Goal: Task Accomplishment & Management: Manage account settings

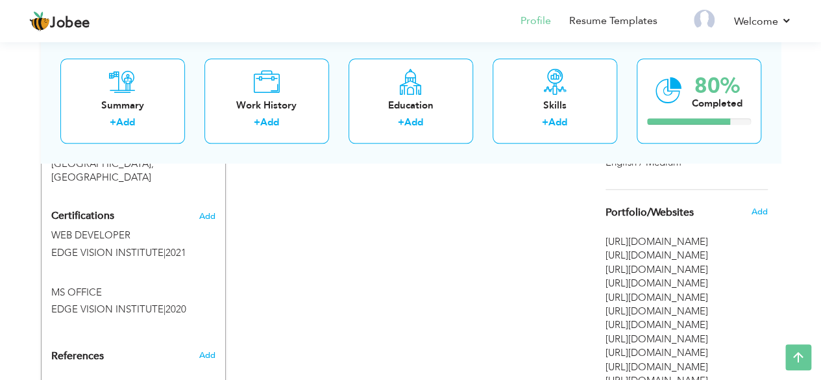
scroll to position [708, 0]
click at [753, 216] on span "Add" at bounding box center [759, 213] width 17 height 12
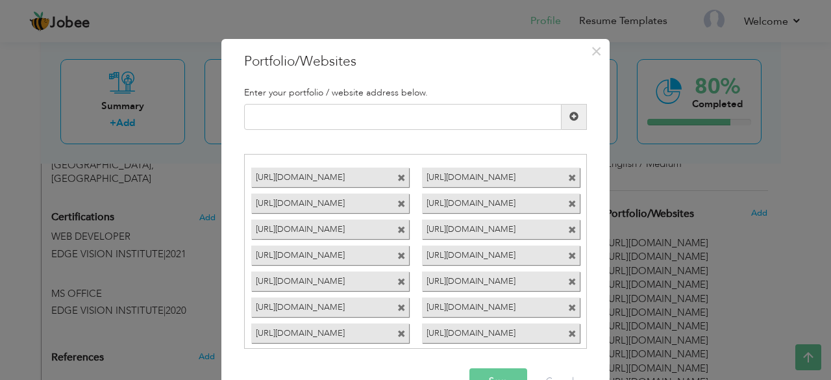
click at [568, 255] on span at bounding box center [572, 256] width 8 height 8
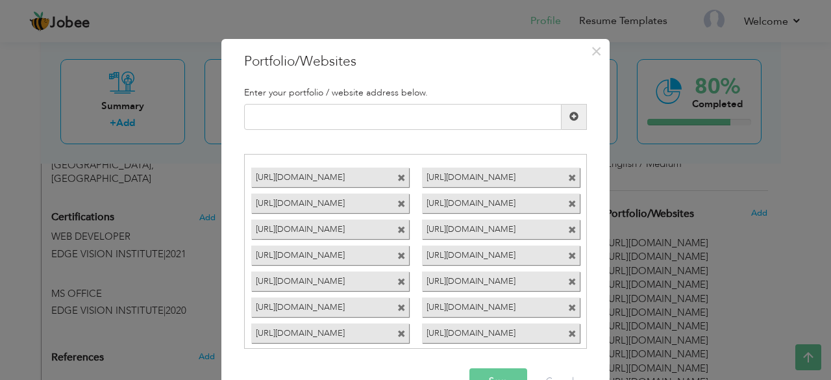
click at [568, 255] on span at bounding box center [572, 256] width 8 height 8
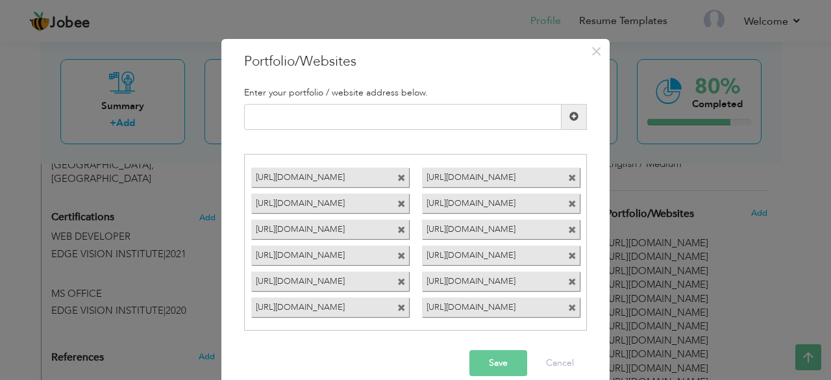
click at [568, 255] on span at bounding box center [572, 256] width 8 height 8
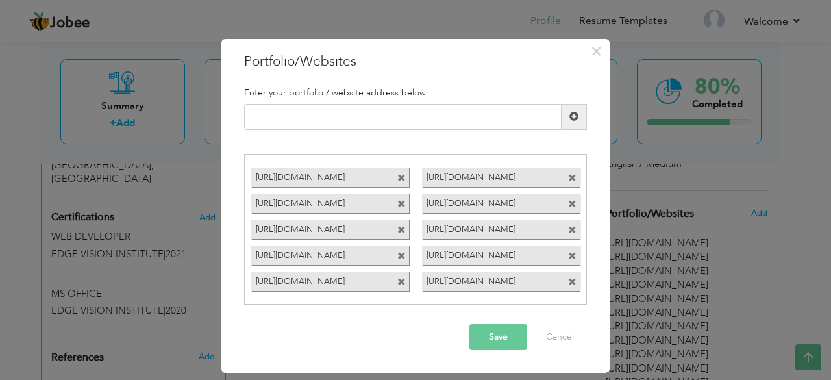
click at [565, 255] on div "https://tektime-eta.vercel.app/" at bounding box center [501, 254] width 158 height 19
click at [572, 253] on span at bounding box center [572, 256] width 8 height 8
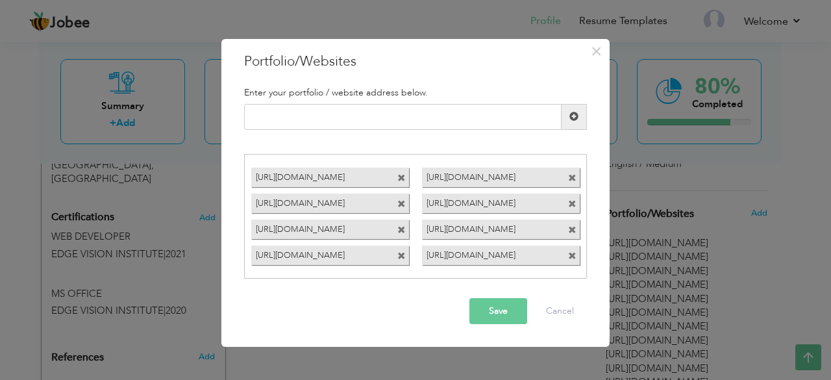
click at [572, 253] on span at bounding box center [572, 256] width 8 height 8
click at [504, 316] on button "Save" at bounding box center [498, 311] width 58 height 26
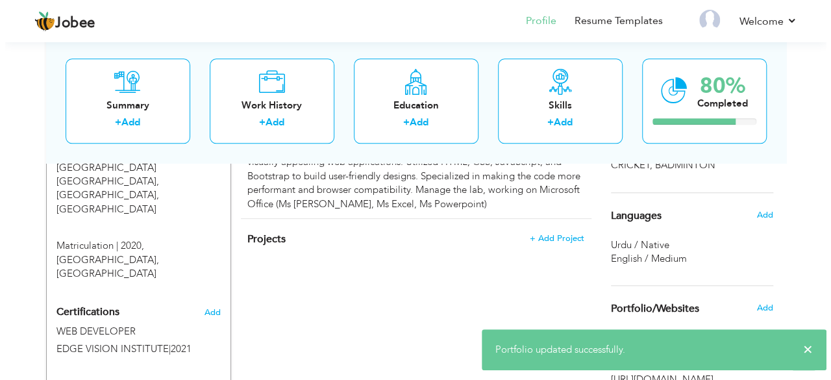
scroll to position [635, 0]
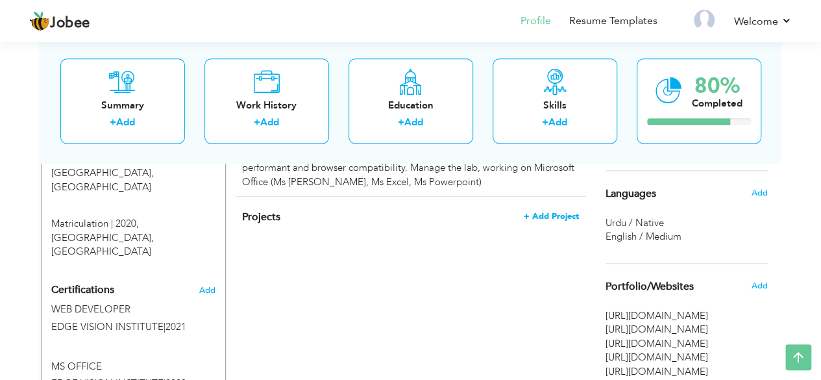
click at [555, 212] on span "+ Add Project" at bounding box center [551, 216] width 55 height 9
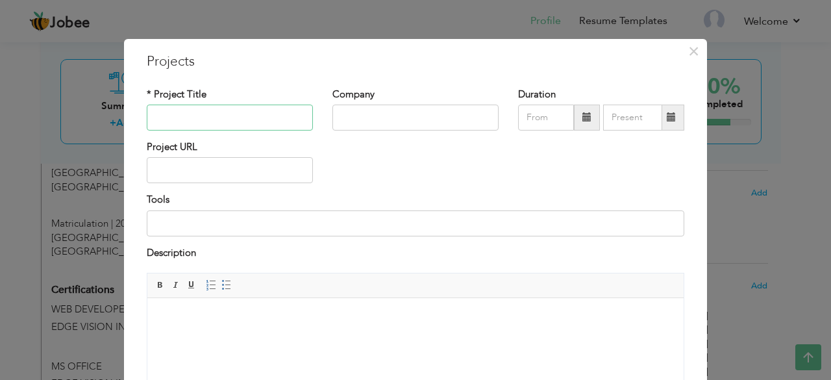
paste input "•https://ecommerce-techm ave.vercel.app/"
type input "https://ecommerce-techm ave.vercel.app/"
click at [224, 173] on input "text" at bounding box center [230, 170] width 166 height 26
paste input "•https://ecommerce-techm ave.vercel.app/"
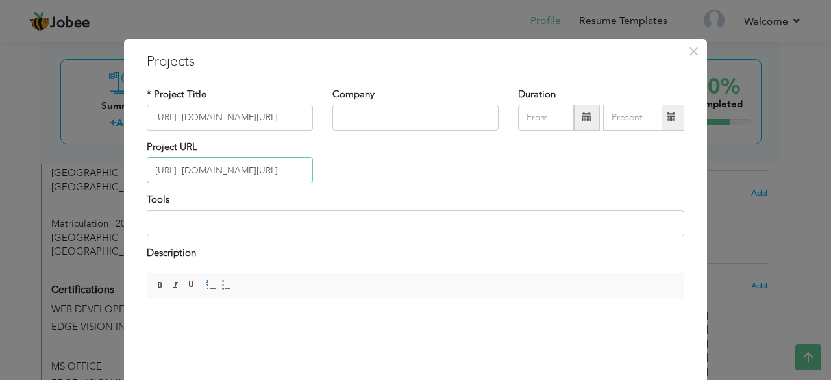
scroll to position [136, 0]
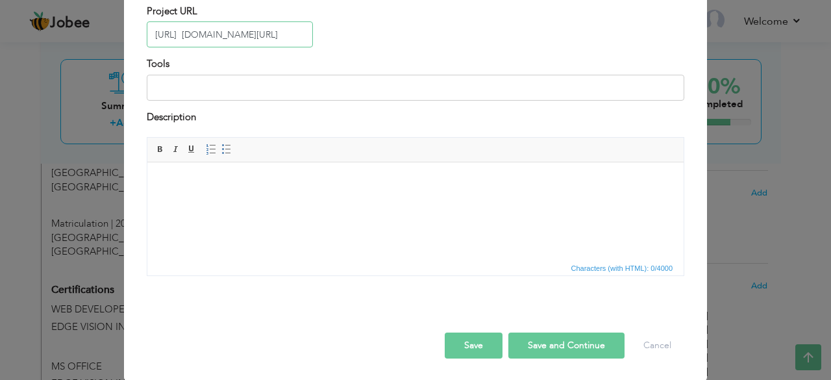
type input "https://ecommerce-techm ave.vercel.app/"
click at [487, 340] on button "Save" at bounding box center [474, 345] width 58 height 26
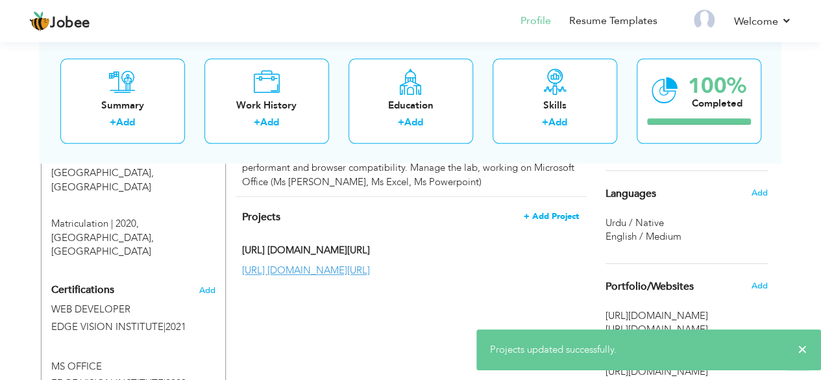
click at [548, 212] on span "+ Add Project" at bounding box center [551, 216] width 55 height 9
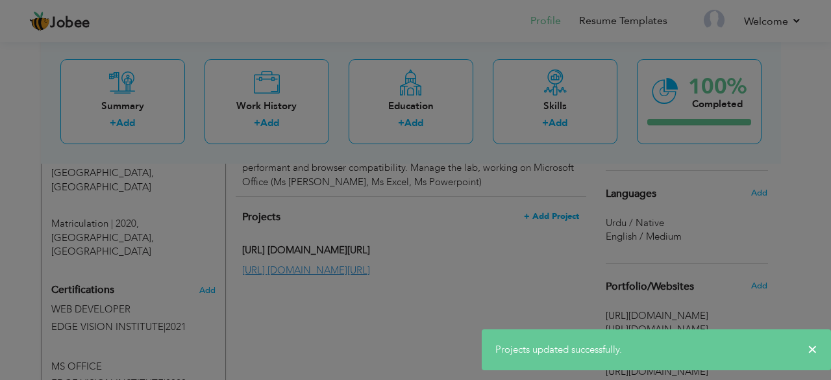
scroll to position [0, 0]
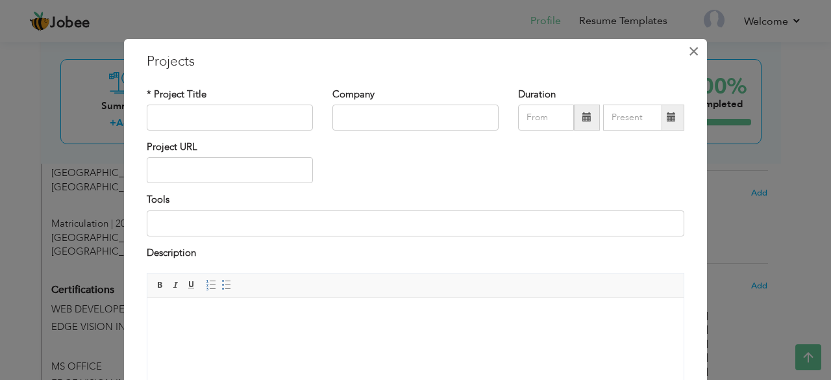
click at [691, 48] on span "×" at bounding box center [693, 51] width 11 height 23
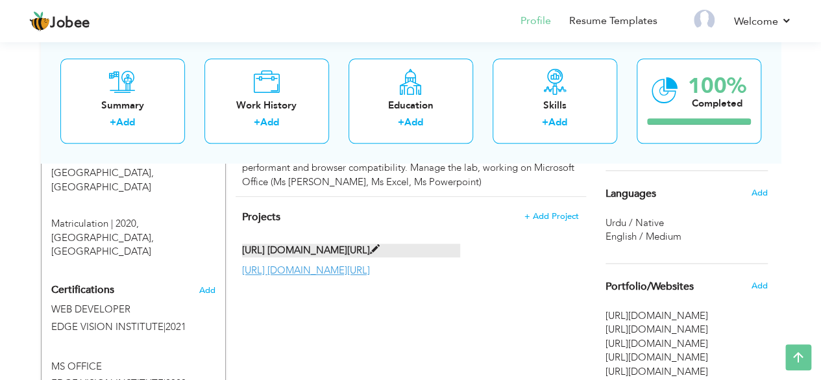
click at [335, 243] on label "https://ecommerce-techm ave.vercel.app/" at bounding box center [351, 250] width 218 height 14
type input "https://ecommerce-techm ave.vercel.app/"
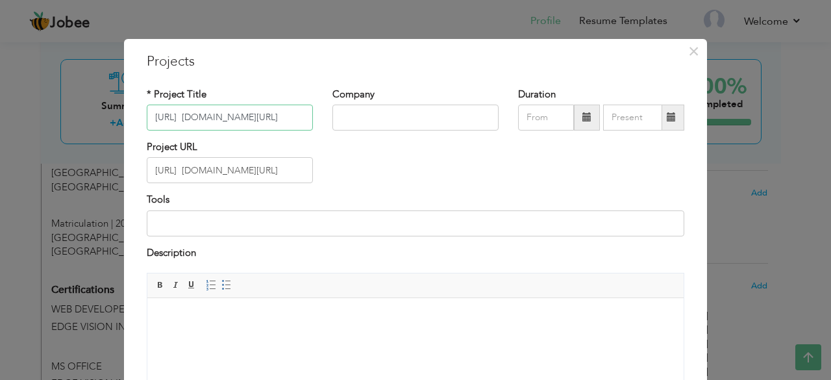
scroll to position [0, 22]
click at [177, 112] on input "https://ecommerce-techm ave.vercel.app/" at bounding box center [230, 118] width 166 height 26
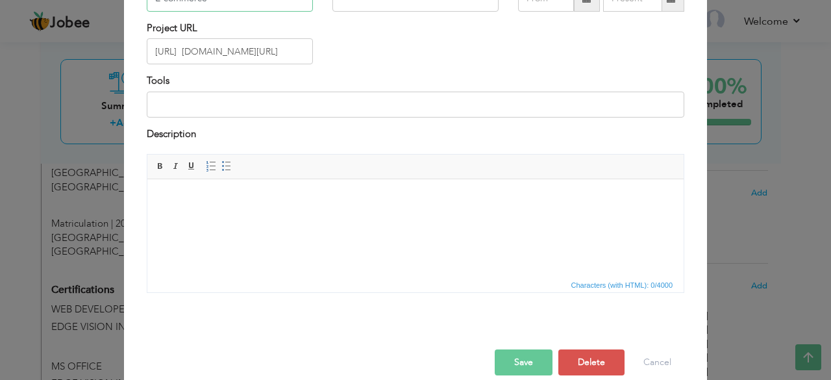
scroll to position [136, 0]
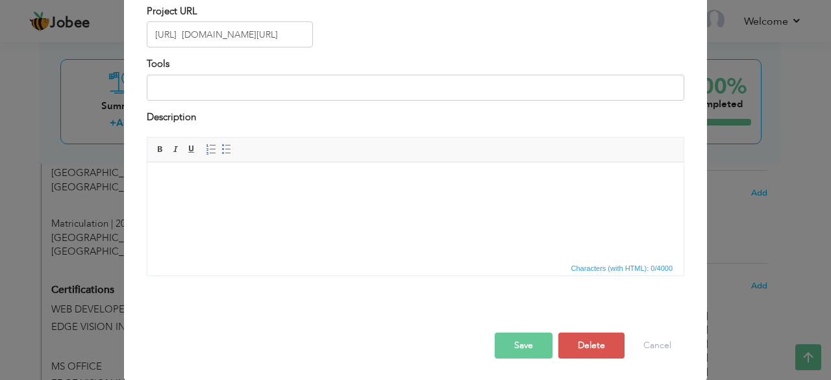
type input "E-commerce"
click at [539, 336] on button "Save" at bounding box center [524, 345] width 58 height 26
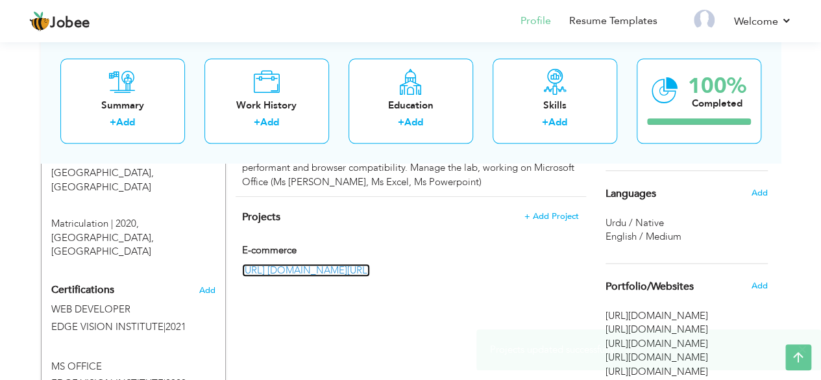
click at [370, 264] on link "https://ecommerce-techm ave.vercel.app/" at bounding box center [306, 270] width 128 height 13
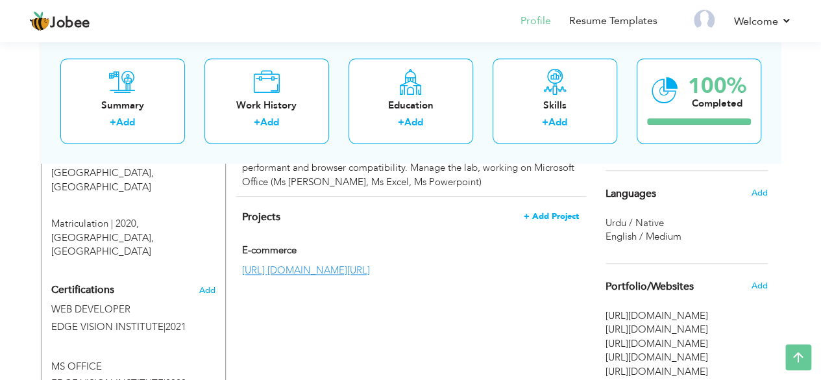
click at [572, 212] on span "+ Add Project" at bounding box center [551, 216] width 55 height 9
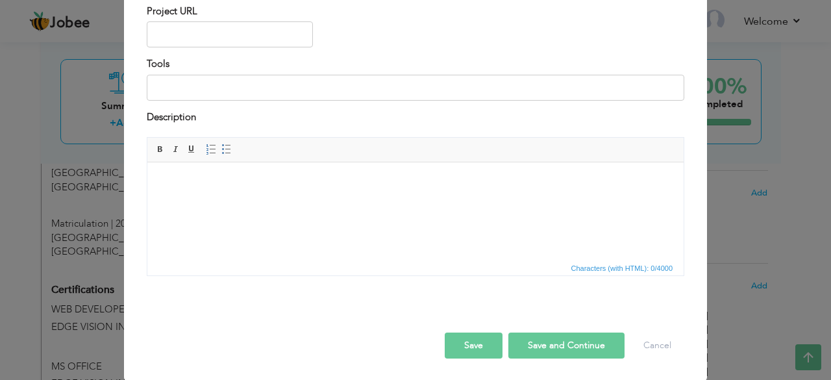
scroll to position [0, 0]
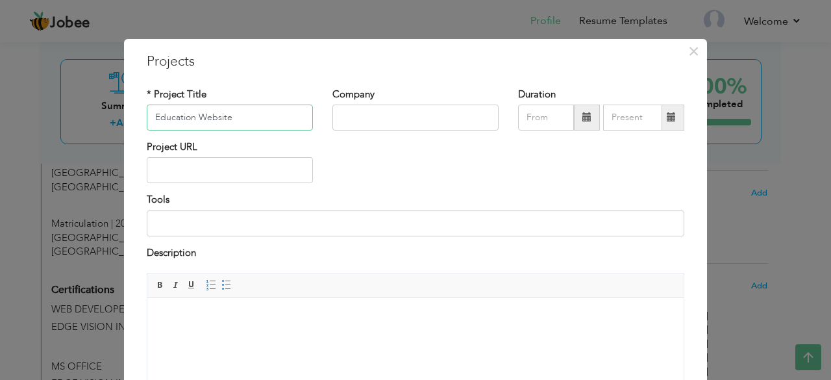
type input "Education Website"
click at [231, 164] on input "text" at bounding box center [230, 170] width 166 height 26
paste input "•https://e-learnify.vercel.ap p/"
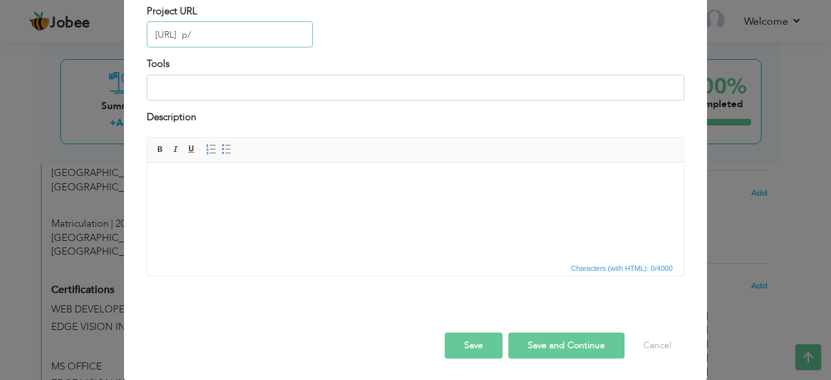
type input "https://e-learnify.vercel.ap p/"
click at [547, 343] on button "Save and Continue" at bounding box center [566, 345] width 116 height 26
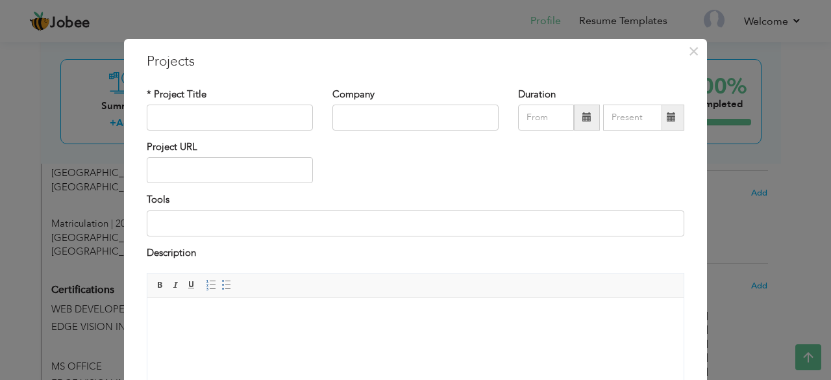
scroll to position [0, 0]
click at [262, 116] on input "text" at bounding box center [230, 118] width 166 height 26
type input "ERP System"
click at [237, 171] on input "text" at bounding box center [230, 170] width 166 height 26
paste input "•https://erp-v2-gx5y.vercel. app/"
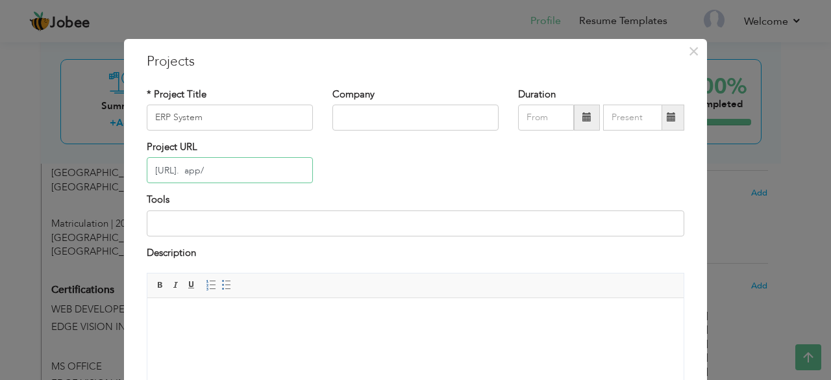
scroll to position [136, 0]
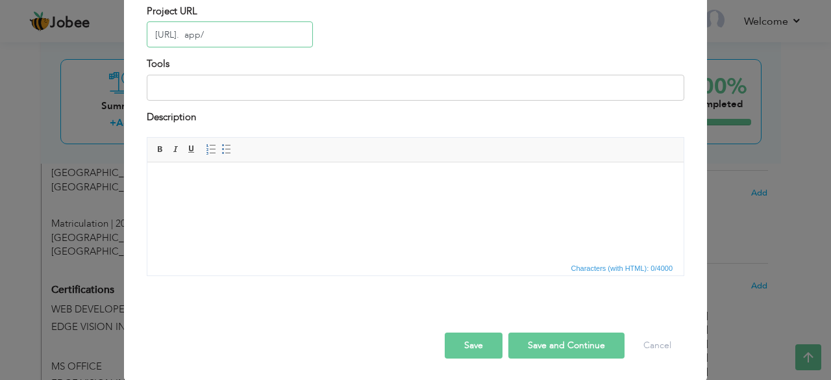
type input "https://erp-v2-gx5y.vercel. app/"
click at [552, 346] on button "Save and Continue" at bounding box center [566, 345] width 116 height 26
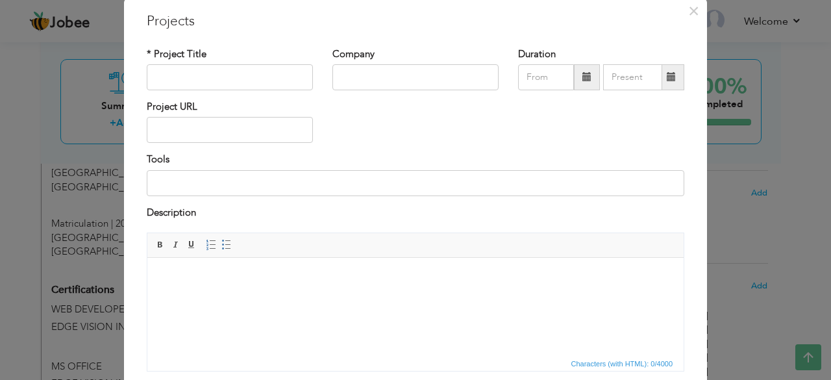
scroll to position [0, 0]
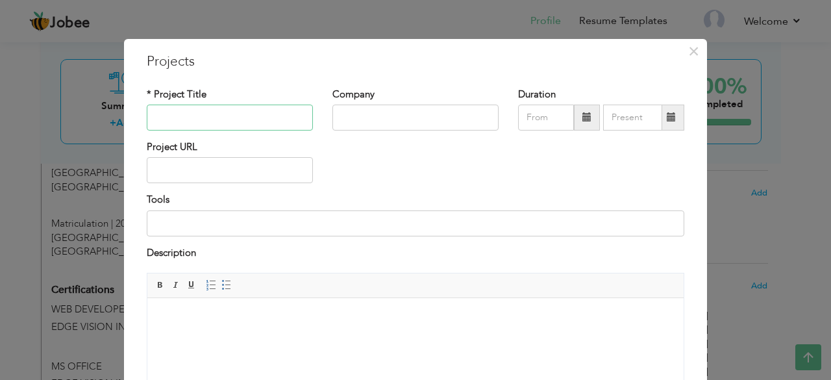
click at [265, 124] on input "text" at bounding box center [230, 118] width 166 height 26
type input "ILT Project"
click at [251, 172] on input "text" at bounding box center [230, 170] width 166 height 26
paste input "•https://ilt-latest.vercel.app /"
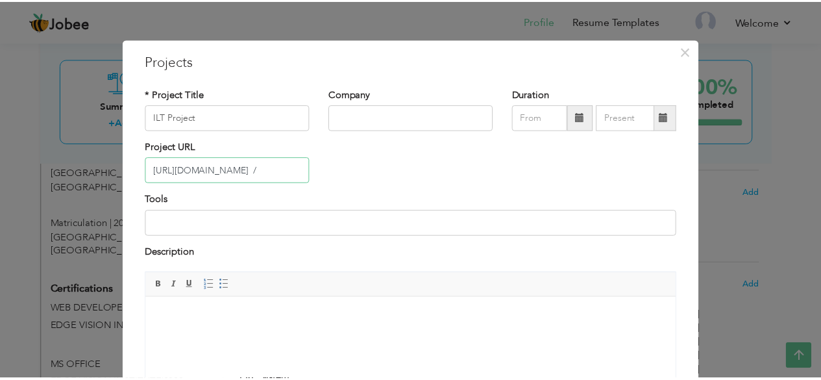
scroll to position [136, 0]
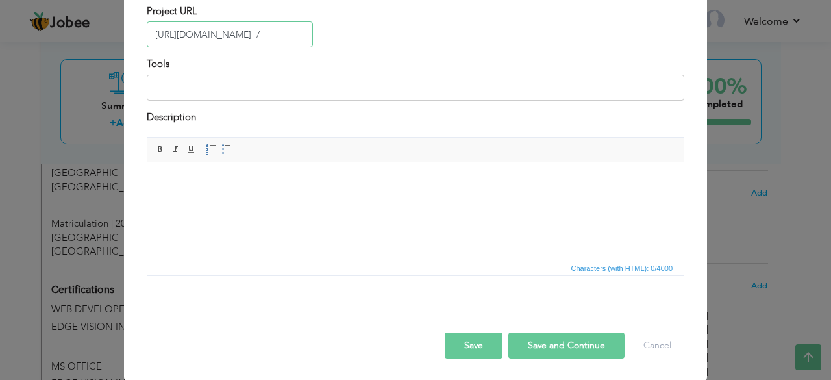
type input "https://ilt-latest.vercel.app /"
click at [474, 338] on button "Save" at bounding box center [474, 345] width 58 height 26
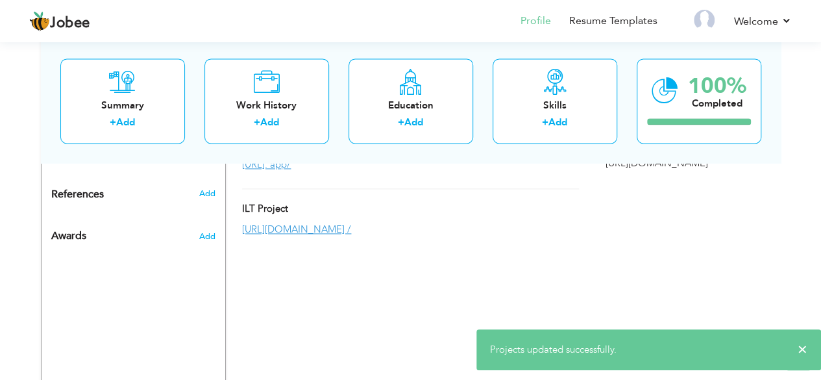
scroll to position [837, 0]
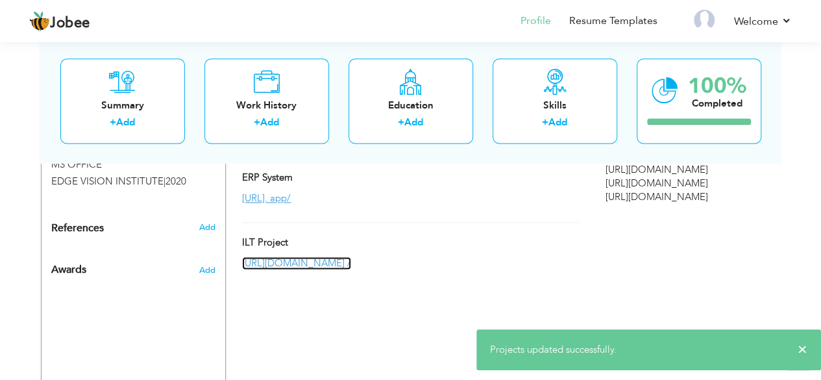
click at [345, 256] on link "https://ilt-latest.vercel.app /" at bounding box center [296, 262] width 109 height 13
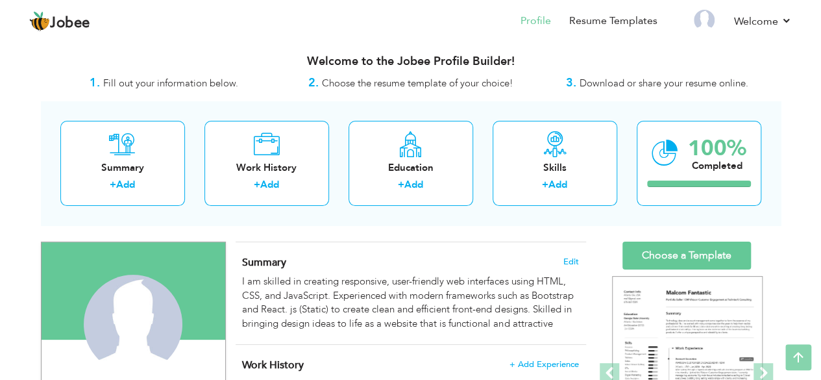
scroll to position [0, 0]
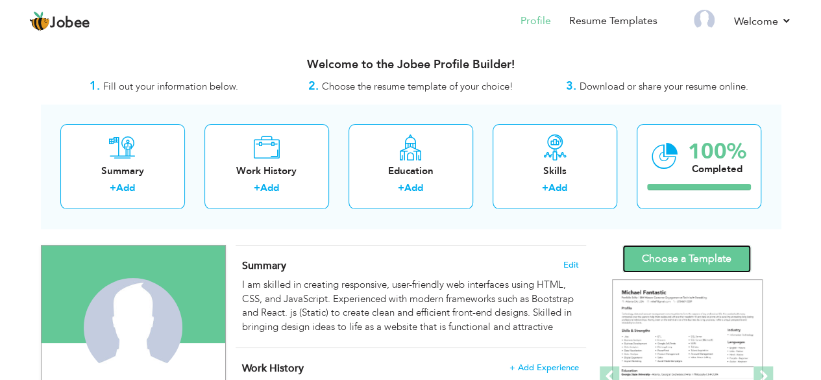
click at [686, 251] on link "Choose a Template" at bounding box center [687, 259] width 129 height 28
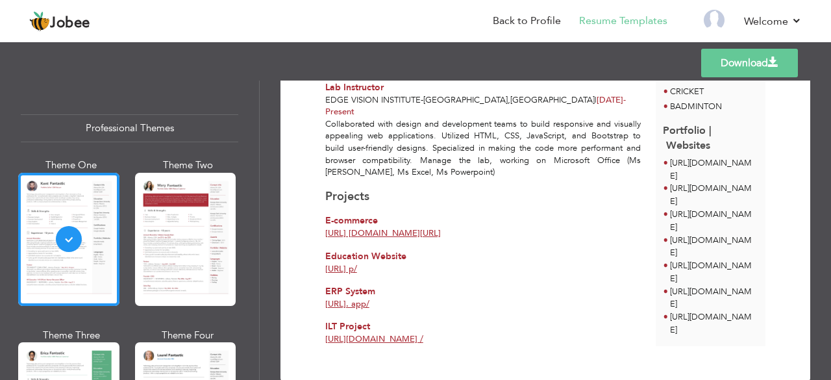
scroll to position [508, 0]
click at [759, 54] on link "Download" at bounding box center [749, 63] width 97 height 29
click at [548, 18] on link "Back to Profile" at bounding box center [527, 21] width 68 height 15
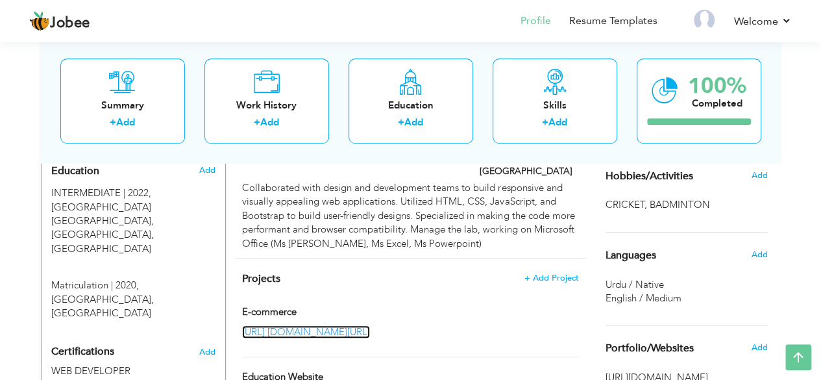
click at [370, 325] on link "[URL] [DOMAIN_NAME][URL]" at bounding box center [306, 331] width 128 height 13
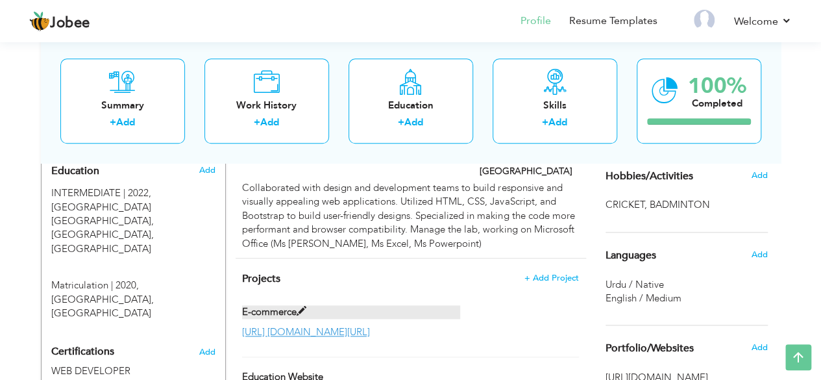
click at [304, 306] on span at bounding box center [302, 311] width 10 height 10
type input "E-commerce"
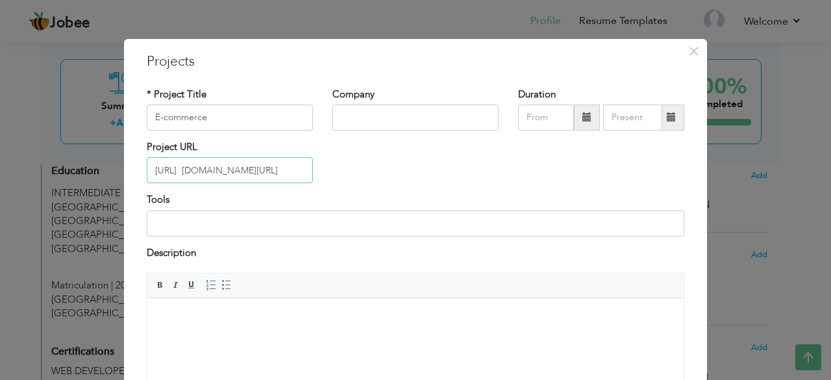
click at [260, 166] on input "https://ecommerce-techm ave.vercel.app/" at bounding box center [230, 170] width 166 height 26
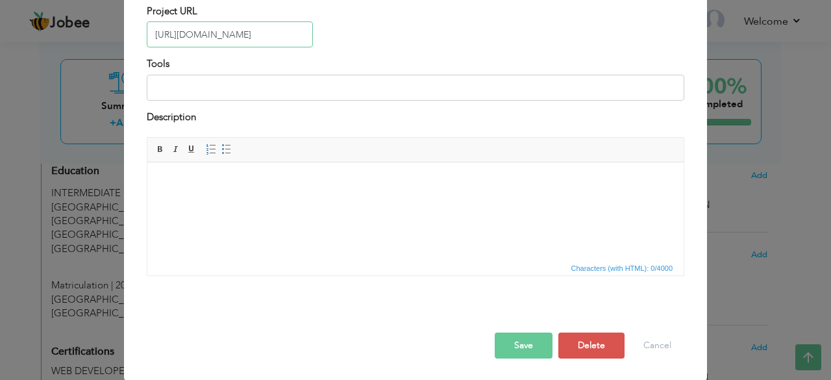
type input "[URL][DOMAIN_NAME]"
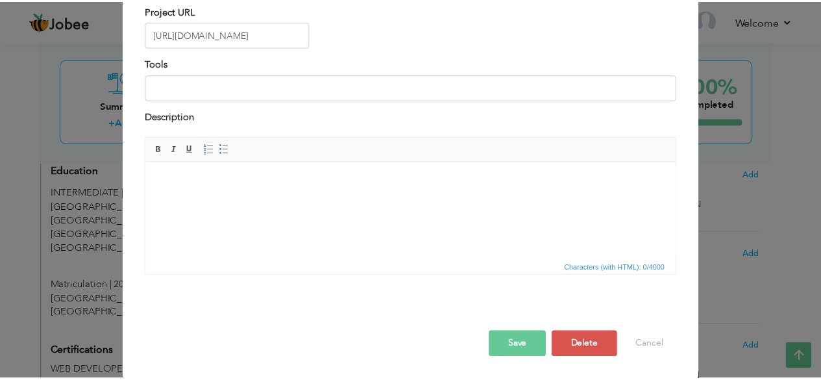
scroll to position [0, 0]
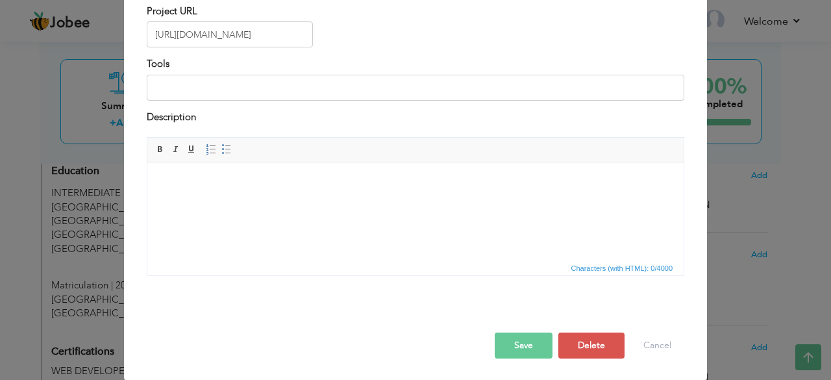
click at [517, 342] on button "Save" at bounding box center [524, 345] width 58 height 26
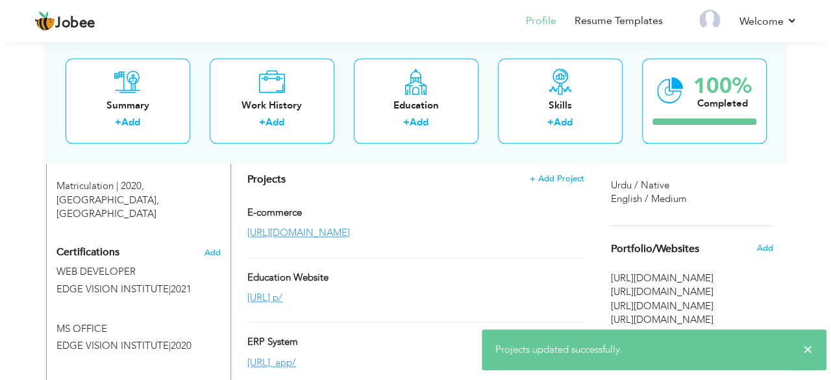
scroll to position [673, 0]
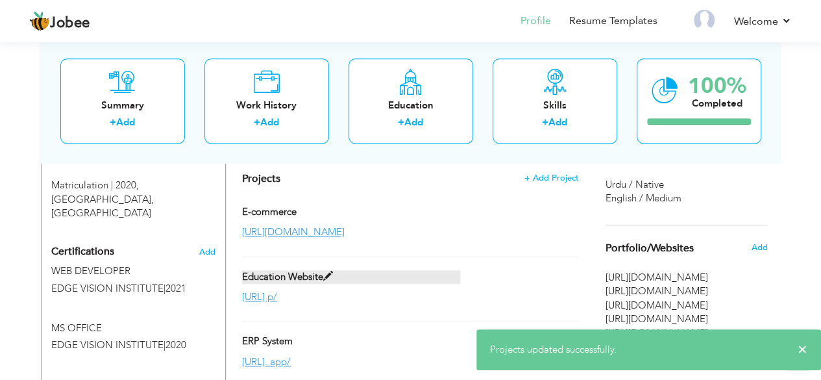
click at [332, 271] on span at bounding box center [328, 276] width 10 height 10
type input "Education Website"
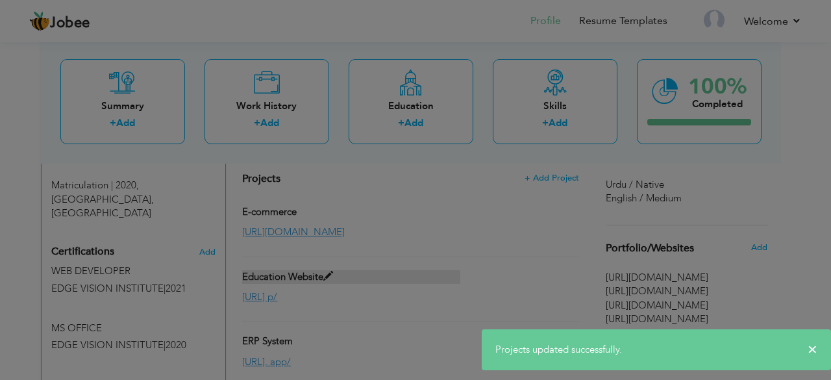
scroll to position [0, 0]
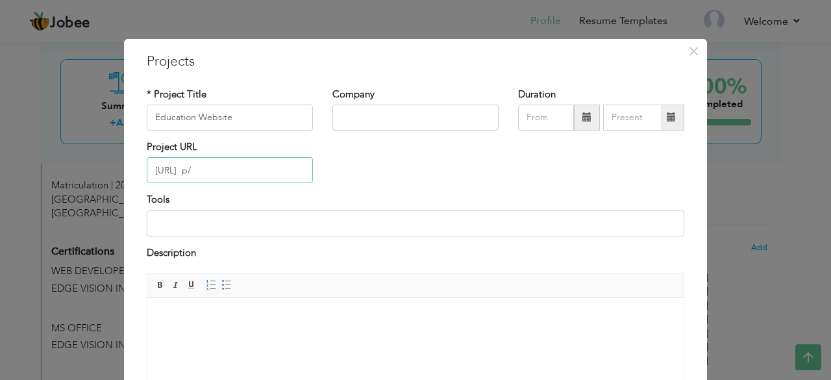
click at [258, 169] on input "https://e-learnify.vercel.ap p/" at bounding box center [230, 170] width 166 height 26
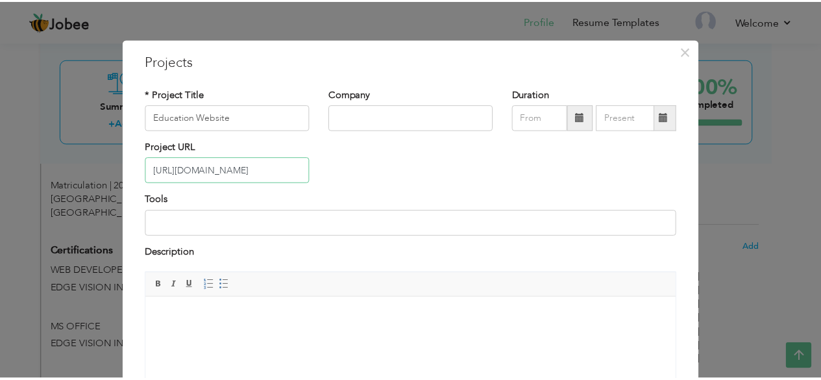
scroll to position [136, 0]
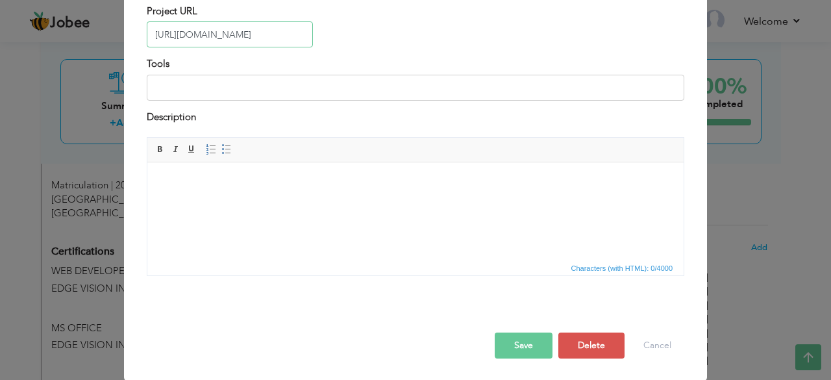
type input "[URL][DOMAIN_NAME]"
click at [538, 346] on button "Save" at bounding box center [524, 345] width 58 height 26
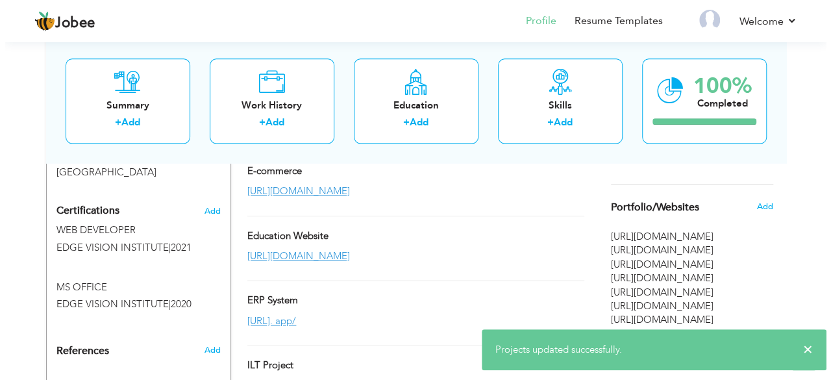
scroll to position [716, 0]
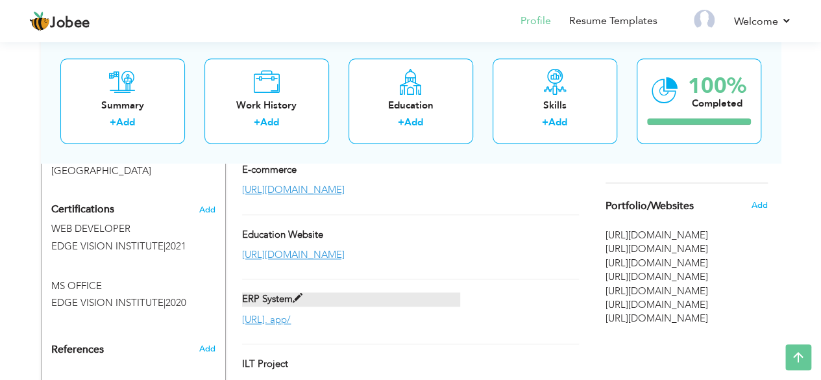
click at [297, 293] on span at bounding box center [298, 298] width 10 height 10
type input "ERP System"
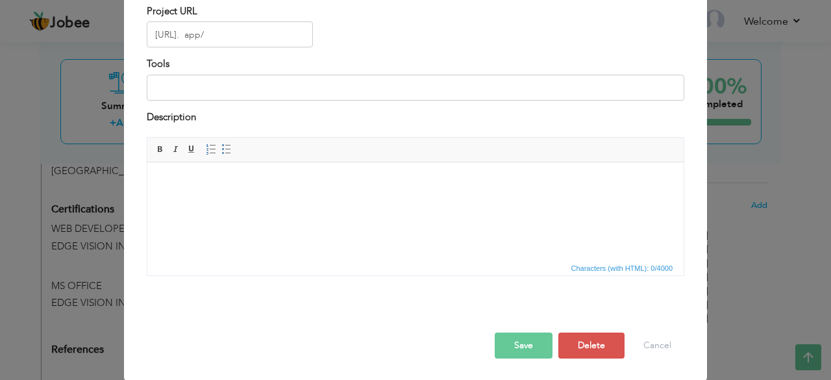
scroll to position [0, 0]
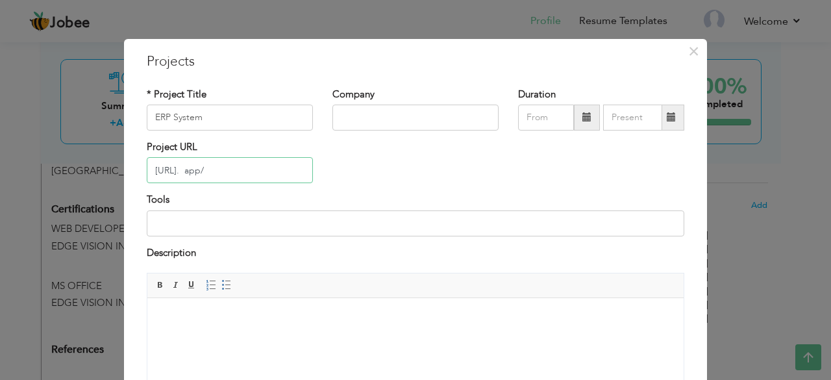
click at [288, 169] on input "https://erp-v2-gx5y.vercel. app/" at bounding box center [230, 170] width 166 height 26
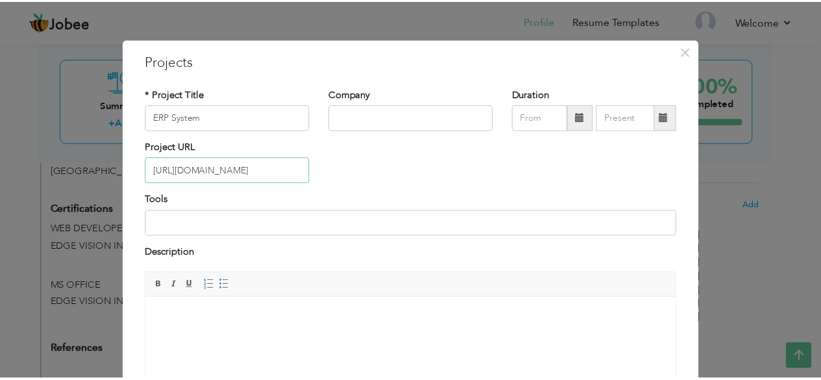
scroll to position [136, 0]
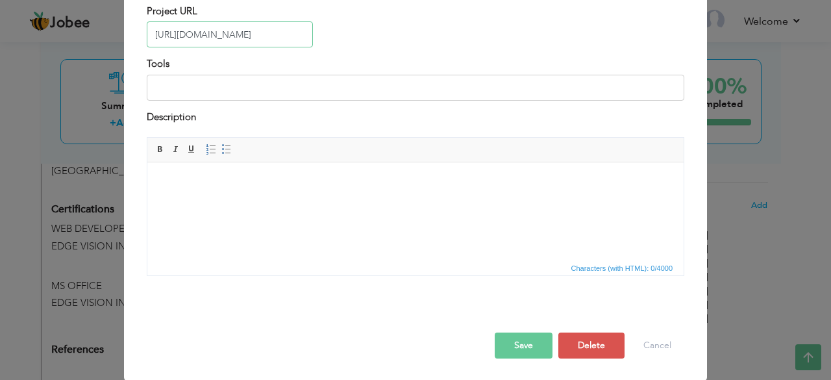
type input "[URL][DOMAIN_NAME]"
click at [527, 334] on button "Save" at bounding box center [524, 345] width 58 height 26
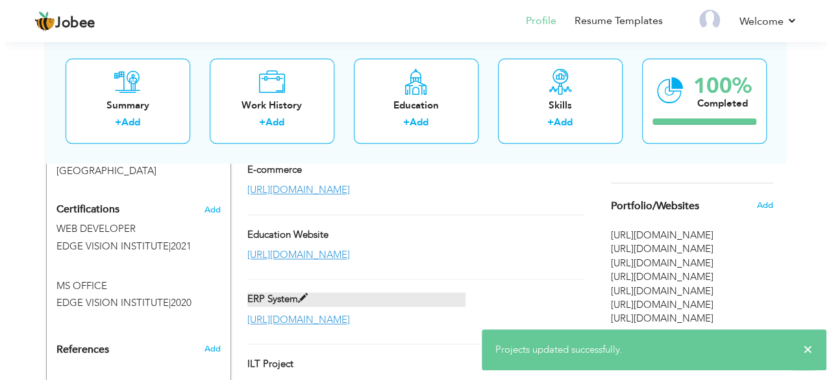
scroll to position [771, 0]
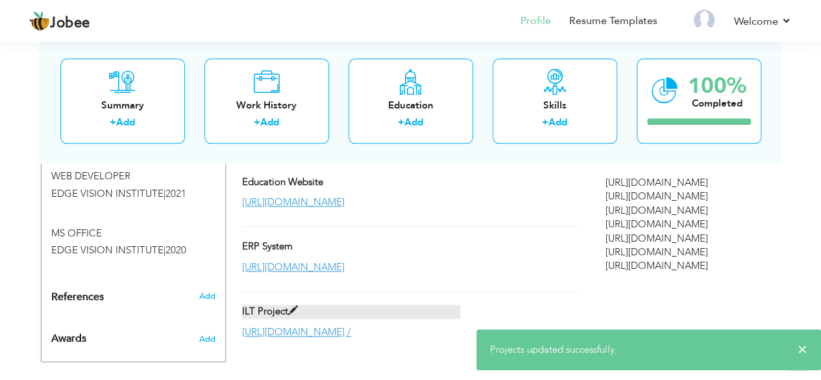
click at [291, 306] on span at bounding box center [293, 311] width 10 height 10
type input "ILT Project"
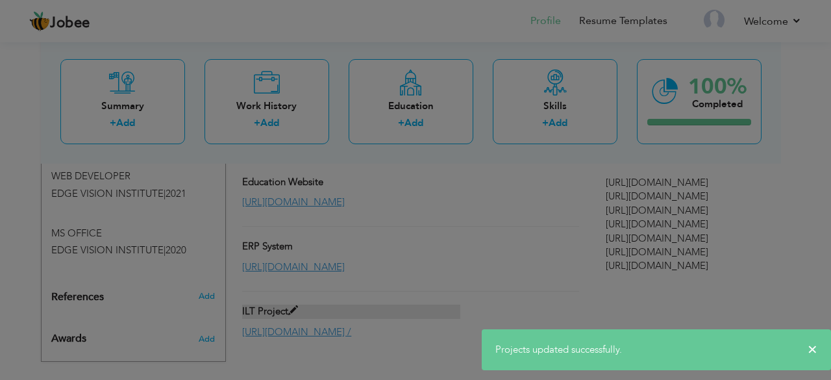
scroll to position [0, 0]
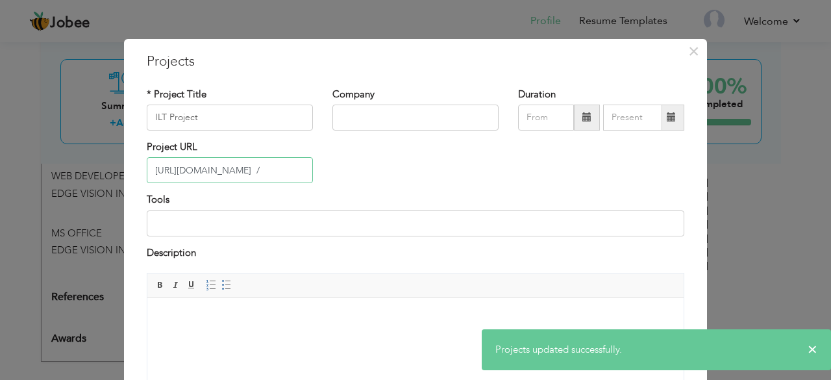
click at [270, 162] on input "https://ilt-latest.vercel.app /" at bounding box center [230, 170] width 166 height 26
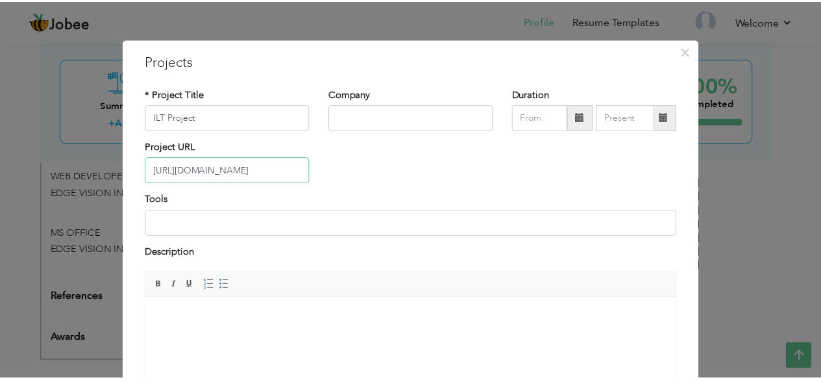
scroll to position [136, 0]
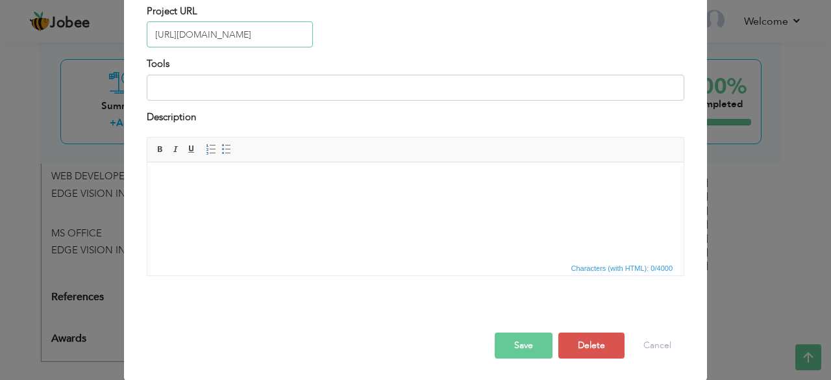
type input "[URL][DOMAIN_NAME]"
click at [525, 337] on button "Save" at bounding box center [524, 345] width 58 height 26
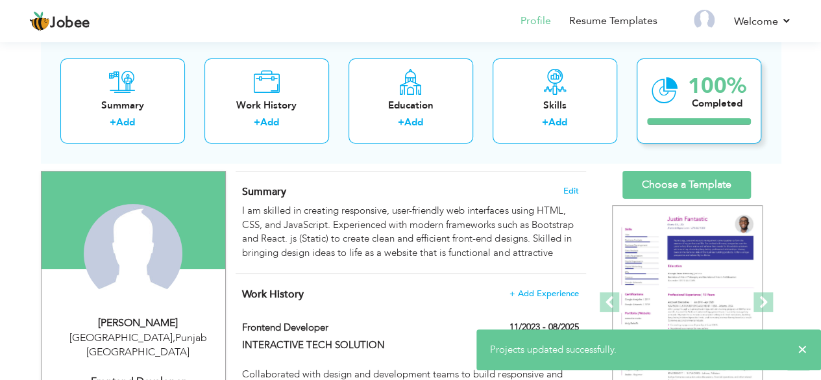
scroll to position [0, 0]
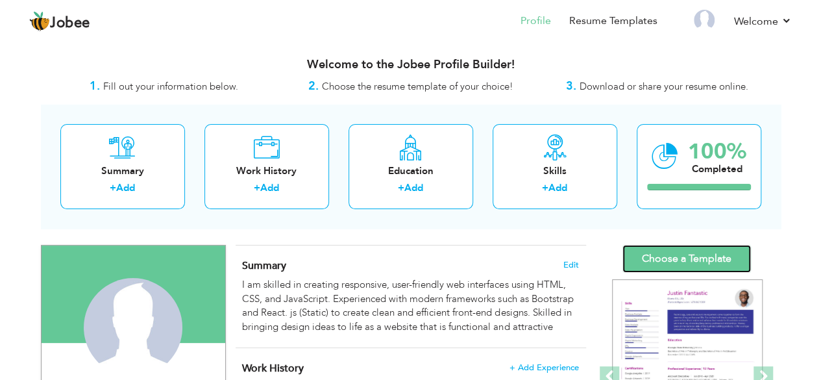
click at [693, 259] on link "Choose a Template" at bounding box center [687, 259] width 129 height 28
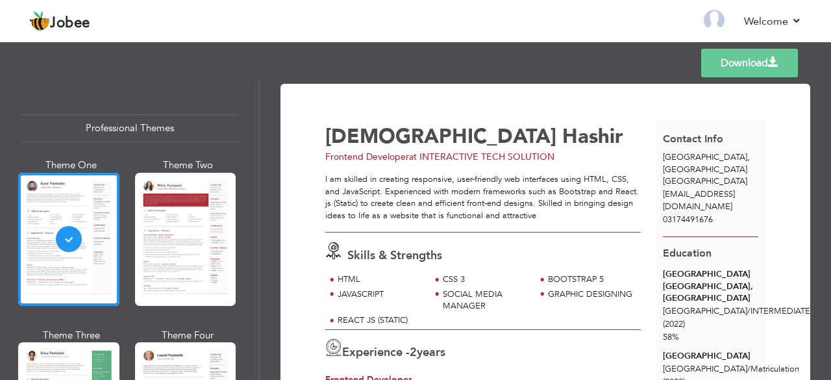
click at [730, 69] on link "Download" at bounding box center [749, 63] width 97 height 29
click at [540, 19] on link "Back to Profile" at bounding box center [527, 21] width 68 height 15
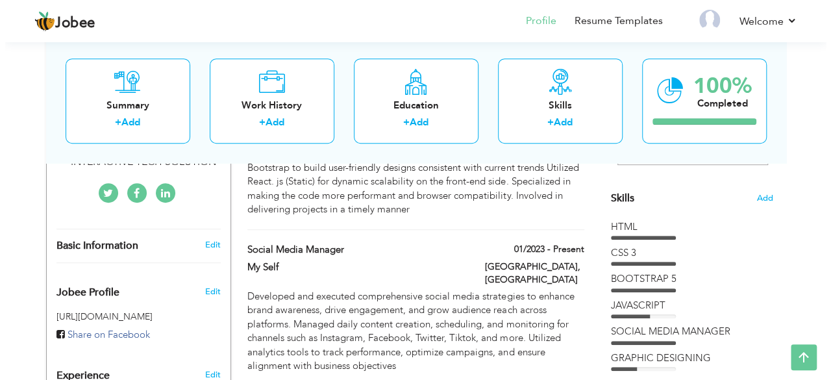
scroll to position [336, 0]
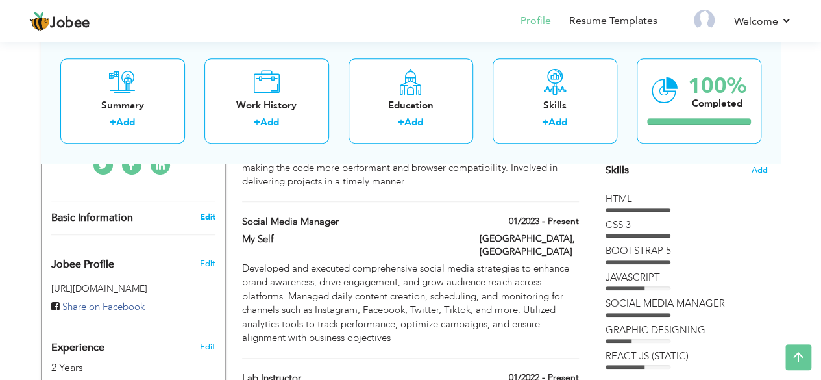
click at [202, 211] on link "Edit" at bounding box center [207, 217] width 16 height 12
type input "[DEMOGRAPHIC_DATA]"
type input "Hashir"
type input "03174491676"
select select "number:166"
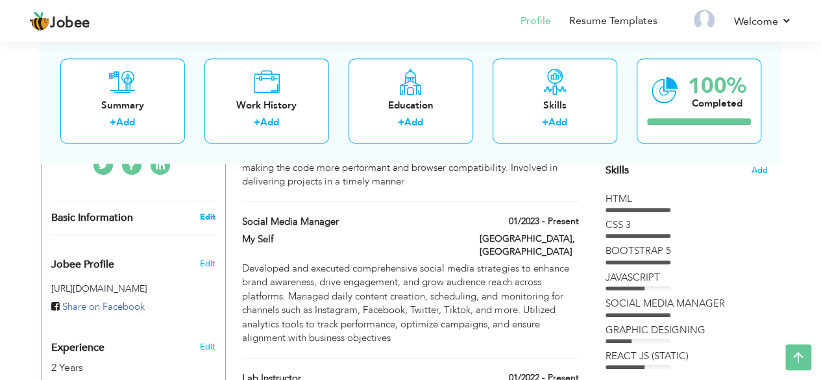
type input "[GEOGRAPHIC_DATA]"
select select "number:4"
type input "INTERACTIVE TECH SOLUTION"
type input "Frontend Developer"
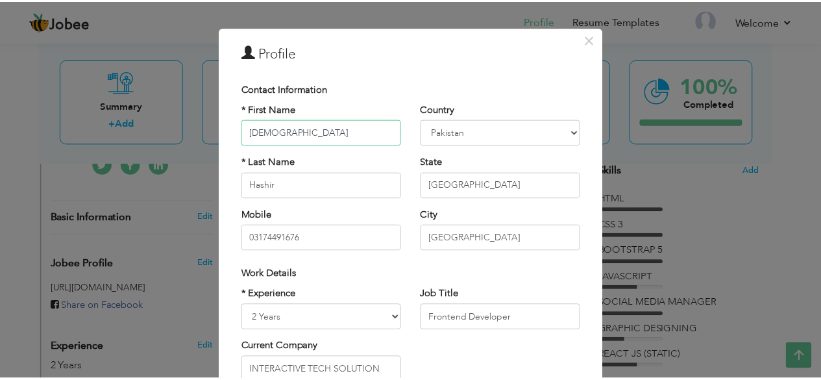
scroll to position [0, 0]
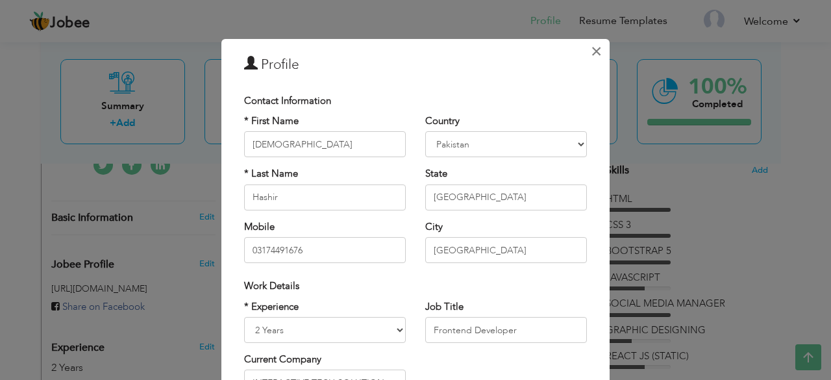
click at [593, 52] on span "×" at bounding box center [596, 51] width 11 height 23
